Goal: Find specific page/section: Find specific page/section

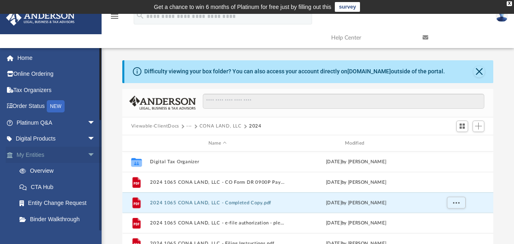
click at [46, 153] on link "My Entities arrow_drop_down" at bounding box center [57, 154] width 102 height 16
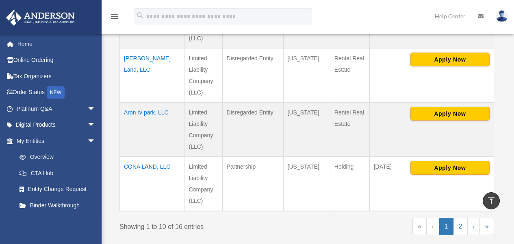
scroll to position [652, 0]
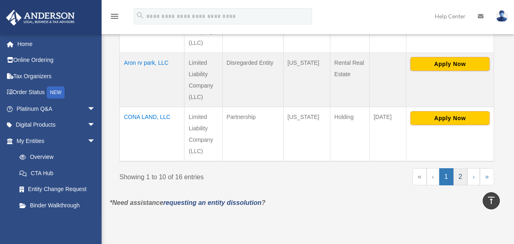
click at [460, 168] on link "2" at bounding box center [461, 176] width 14 height 17
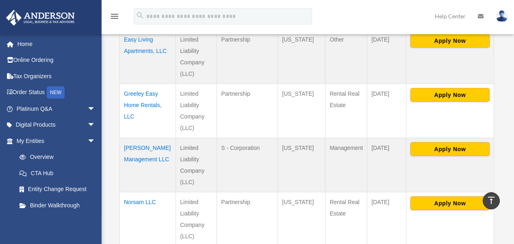
scroll to position [218, 0]
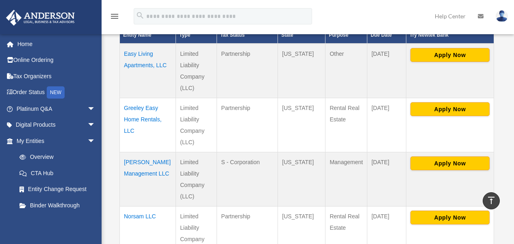
click at [147, 116] on td "Greeley Easy Home Rentals, LLC" at bounding box center [148, 125] width 56 height 54
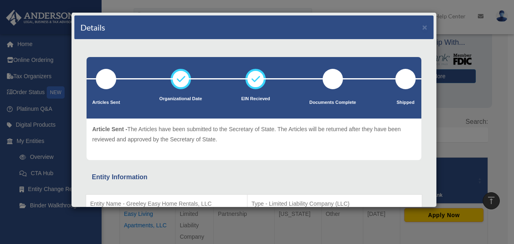
scroll to position [61, 0]
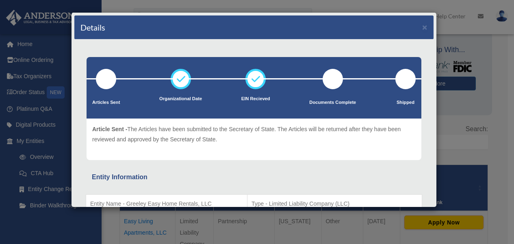
click at [416, 29] on div "Details ×" at bounding box center [254, 27] width 360 height 24
click at [91, 31] on h4 "Details" at bounding box center [93, 27] width 25 height 11
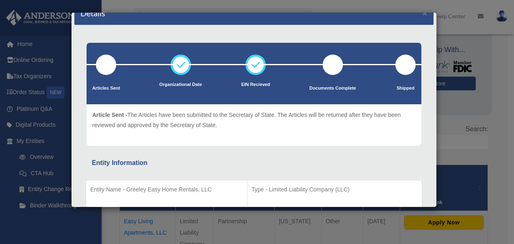
scroll to position [0, 0]
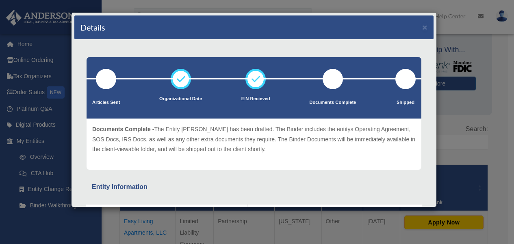
click at [423, 25] on div "Details ×" at bounding box center [254, 27] width 360 height 24
click at [423, 25] on button "×" at bounding box center [425, 27] width 5 height 9
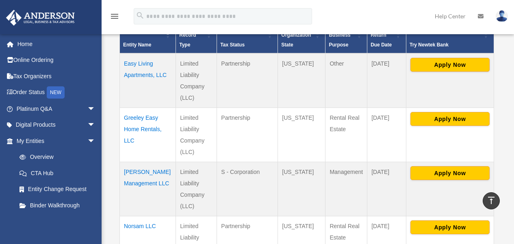
scroll to position [223, 0]
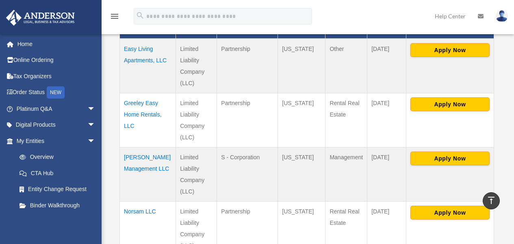
click at [138, 111] on td "Greeley Easy Home Rentals, LLC" at bounding box center [148, 120] width 56 height 54
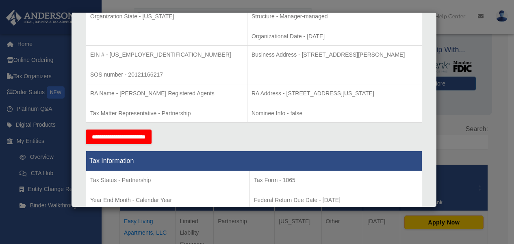
scroll to position [119, 0]
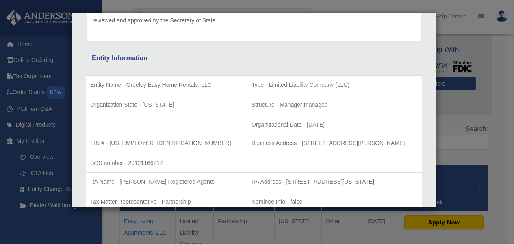
click at [361, 61] on div "Entity Information" at bounding box center [254, 57] width 325 height 11
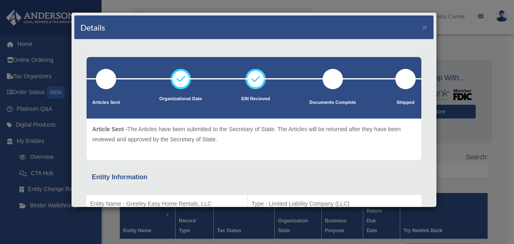
scroll to position [0, 0]
